Goal: Task Accomplishment & Management: Manage account settings

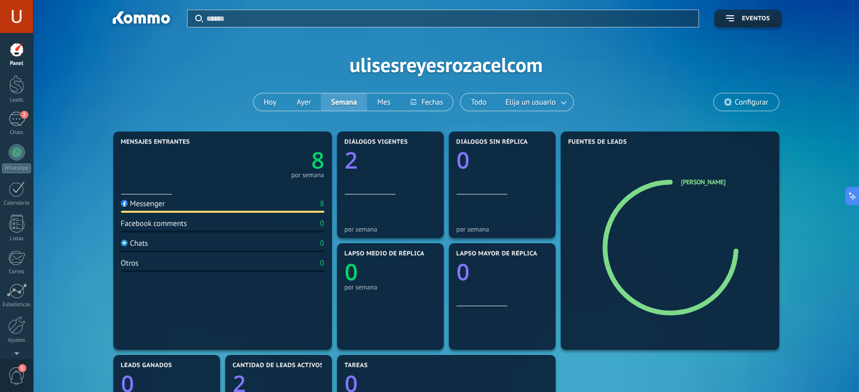
scroll to position [15, 0]
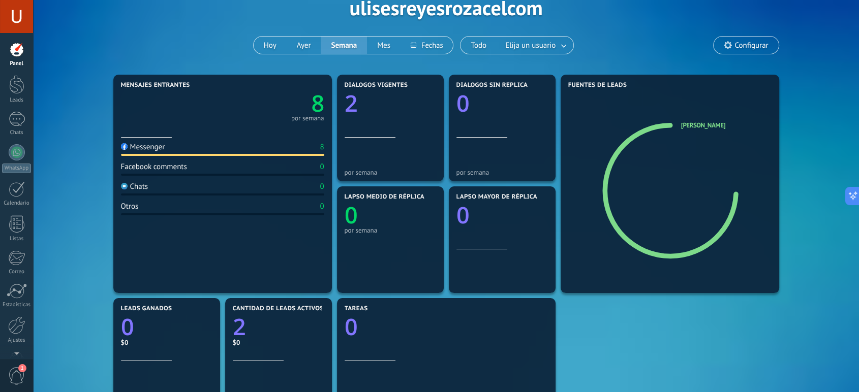
scroll to position [56, 0]
click at [18, 92] on div at bounding box center [16, 84] width 15 height 19
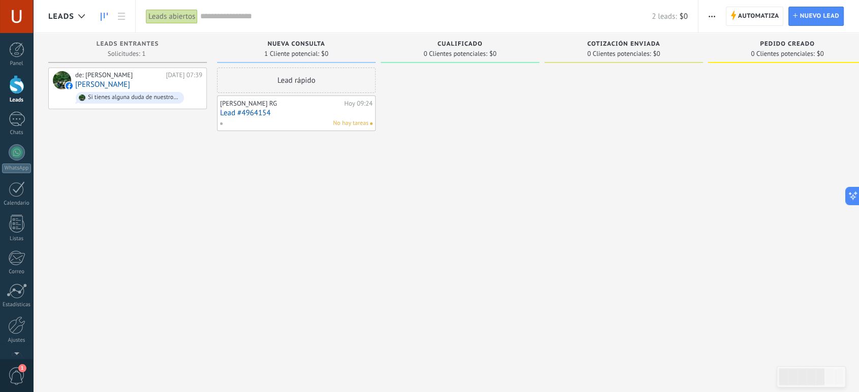
click at [342, 127] on span "No hay tareas" at bounding box center [351, 123] width 36 height 9
click at [321, 112] on link "Lead #4964154" at bounding box center [296, 113] width 152 height 9
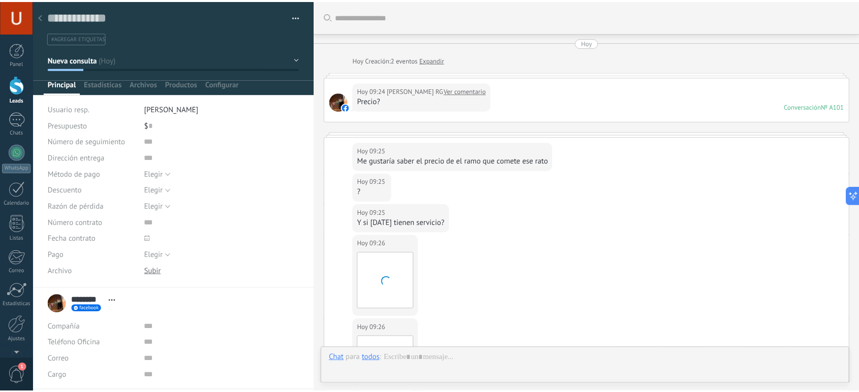
scroll to position [750, 0]
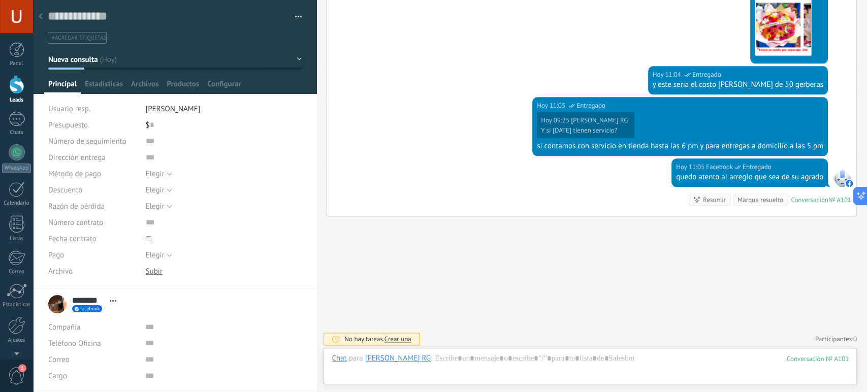
click at [41, 19] on icon at bounding box center [41, 16] width 4 height 6
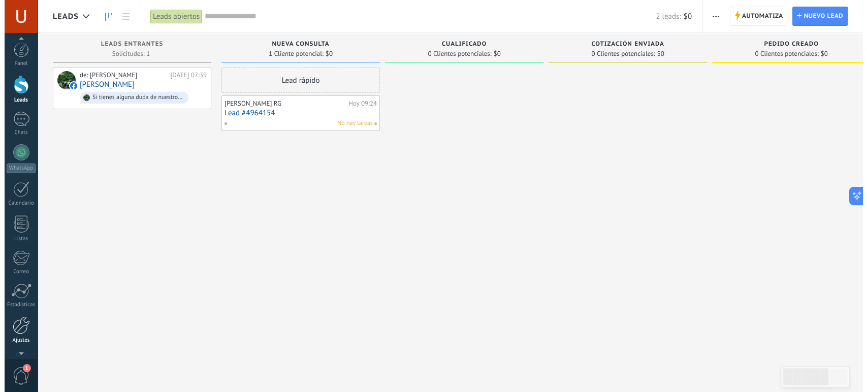
scroll to position [4, 0]
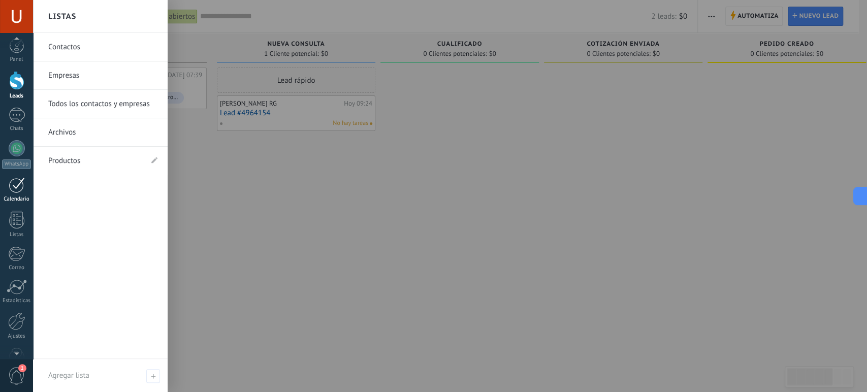
click at [19, 188] on div at bounding box center [17, 185] width 16 height 16
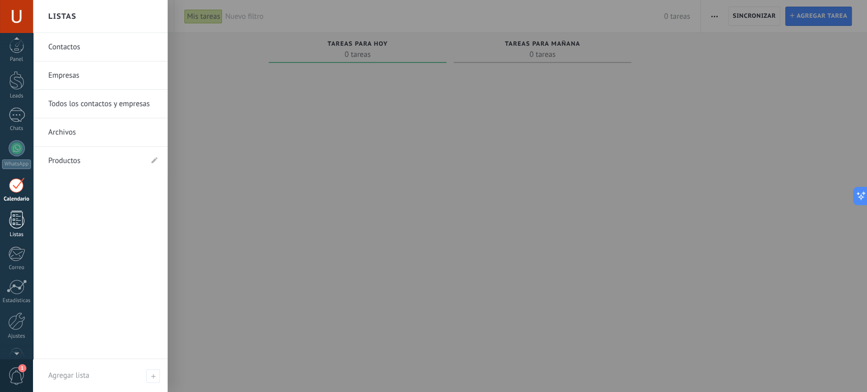
click at [15, 220] on div at bounding box center [16, 220] width 15 height 18
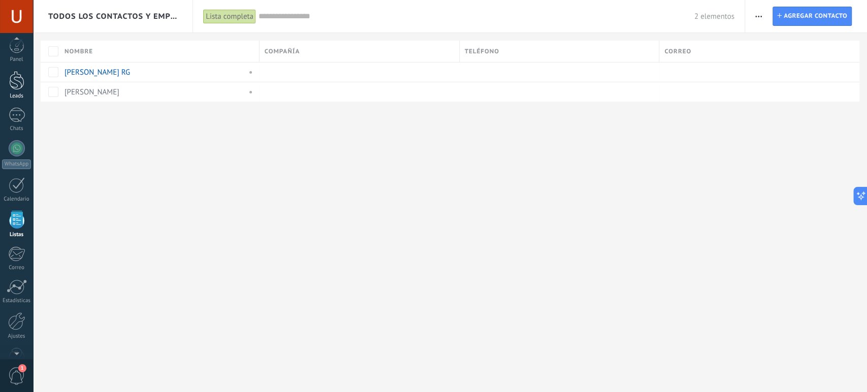
click at [15, 86] on div at bounding box center [16, 80] width 15 height 19
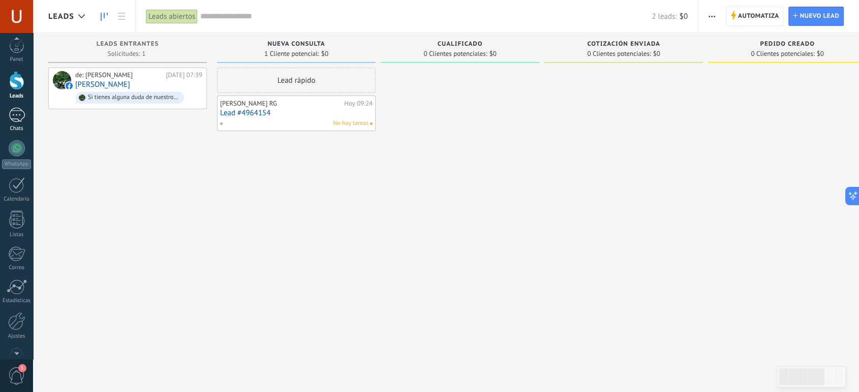
click at [16, 114] on div at bounding box center [17, 115] width 16 height 15
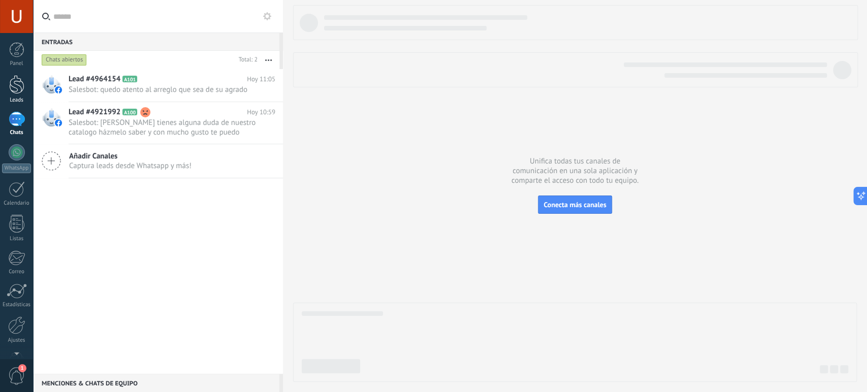
click at [18, 89] on div at bounding box center [16, 84] width 15 height 19
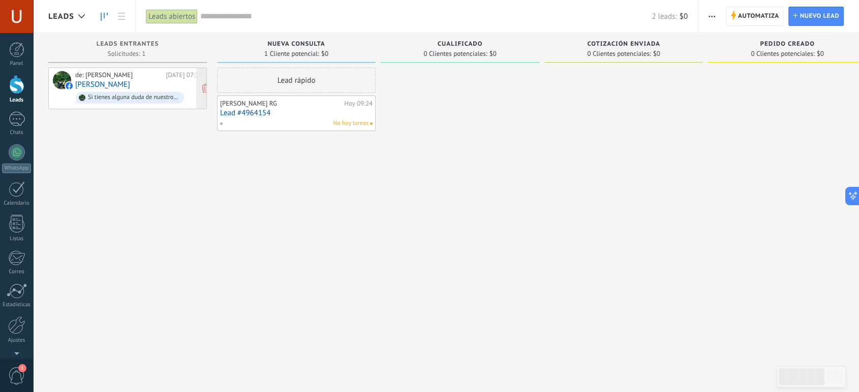
click at [87, 84] on link "[PERSON_NAME]" at bounding box center [102, 84] width 55 height 9
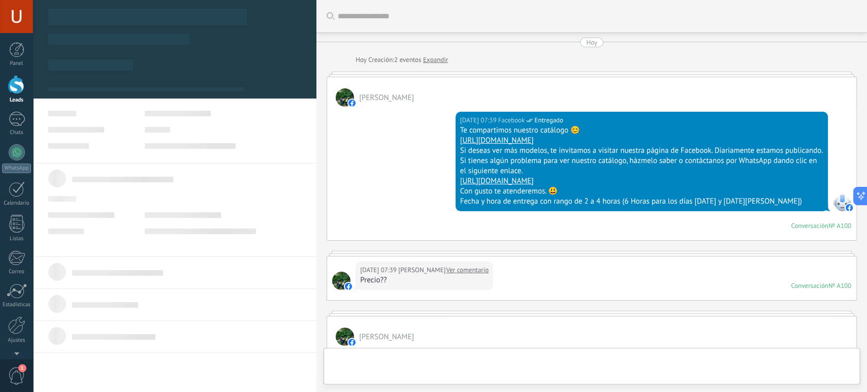
type textarea "**********"
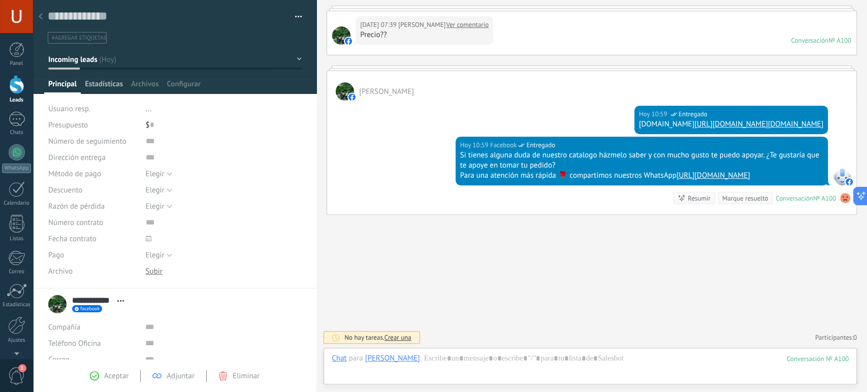
click at [103, 80] on span "Estadísticas" at bounding box center [104, 86] width 38 height 15
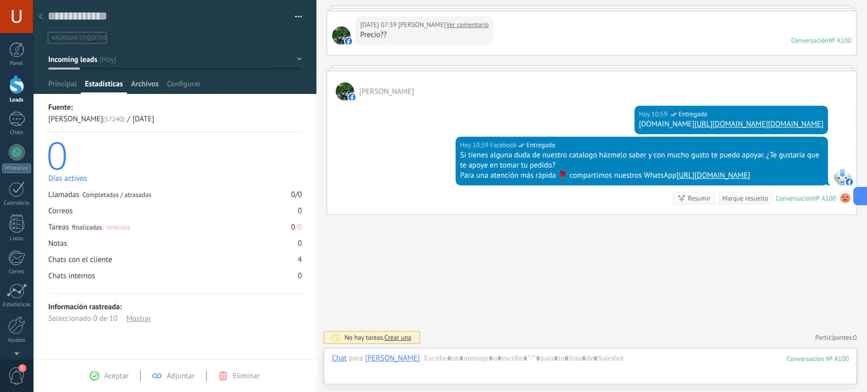
click at [144, 82] on span "Archivos" at bounding box center [144, 86] width 27 height 15
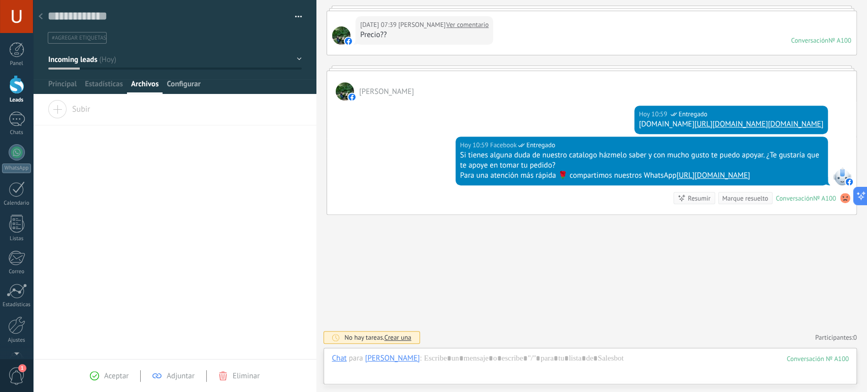
click at [192, 85] on span "Configurar" at bounding box center [184, 86] width 34 height 15
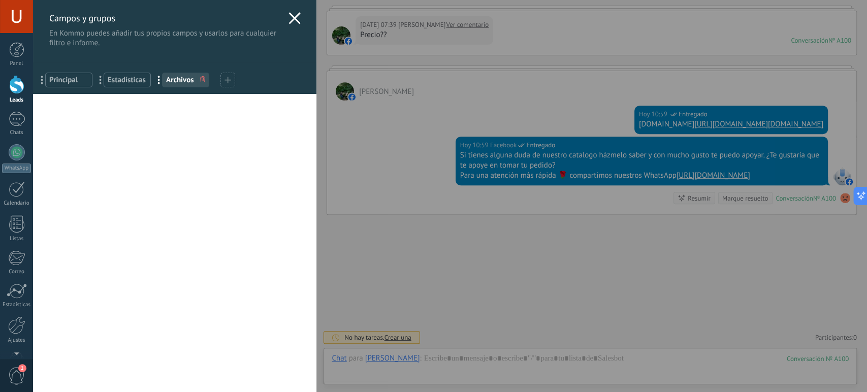
click at [292, 17] on use at bounding box center [295, 18] width 12 height 12
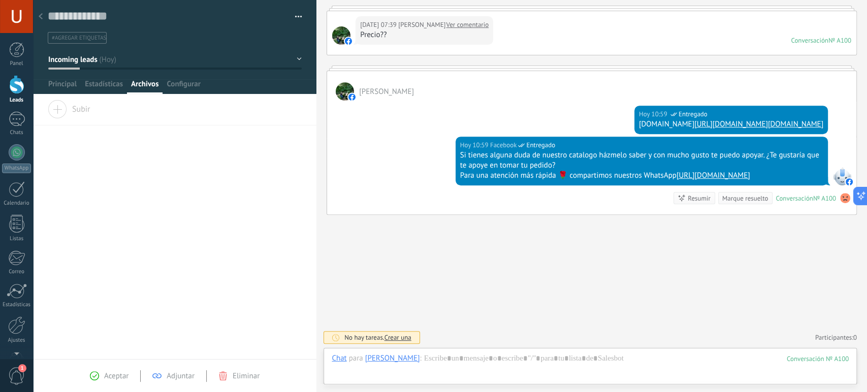
click at [38, 11] on div at bounding box center [41, 17] width 14 height 20
